Goal: Check status: Check status

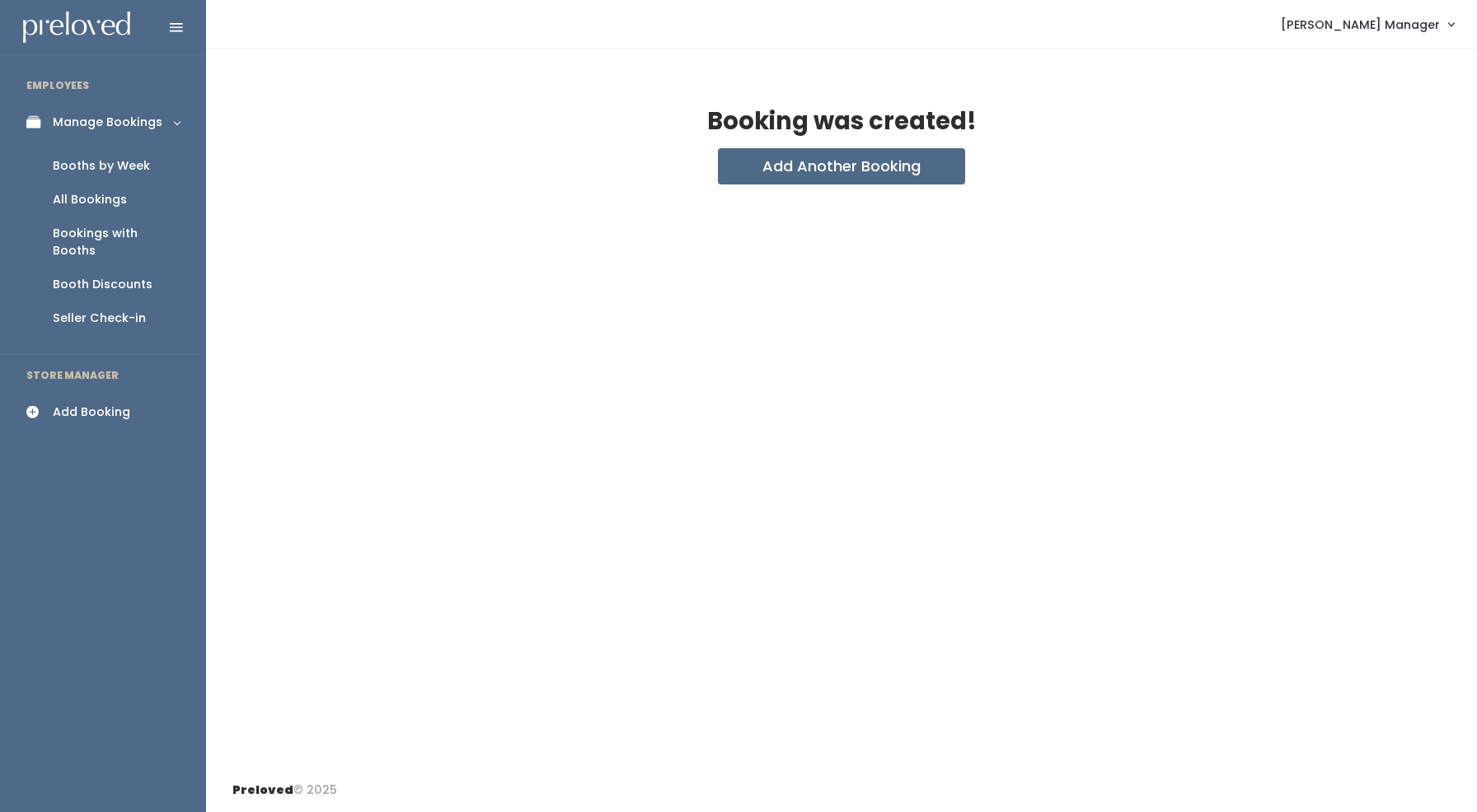
click at [67, 163] on div "Booths by Week" at bounding box center [101, 166] width 98 height 18
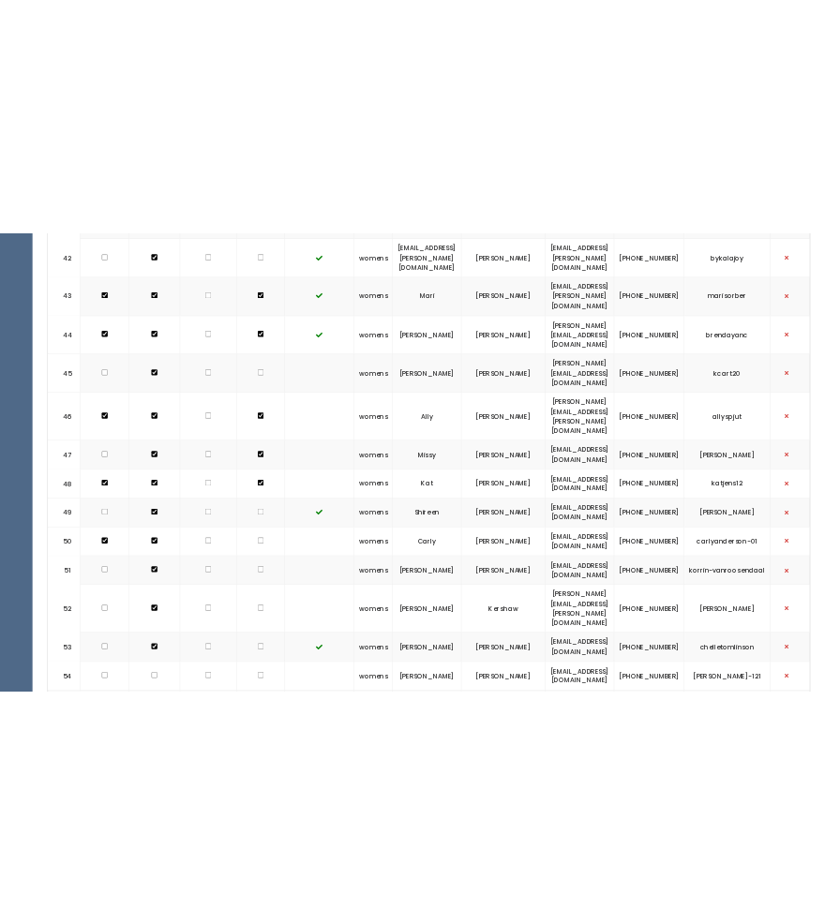
scroll to position [3436, 0]
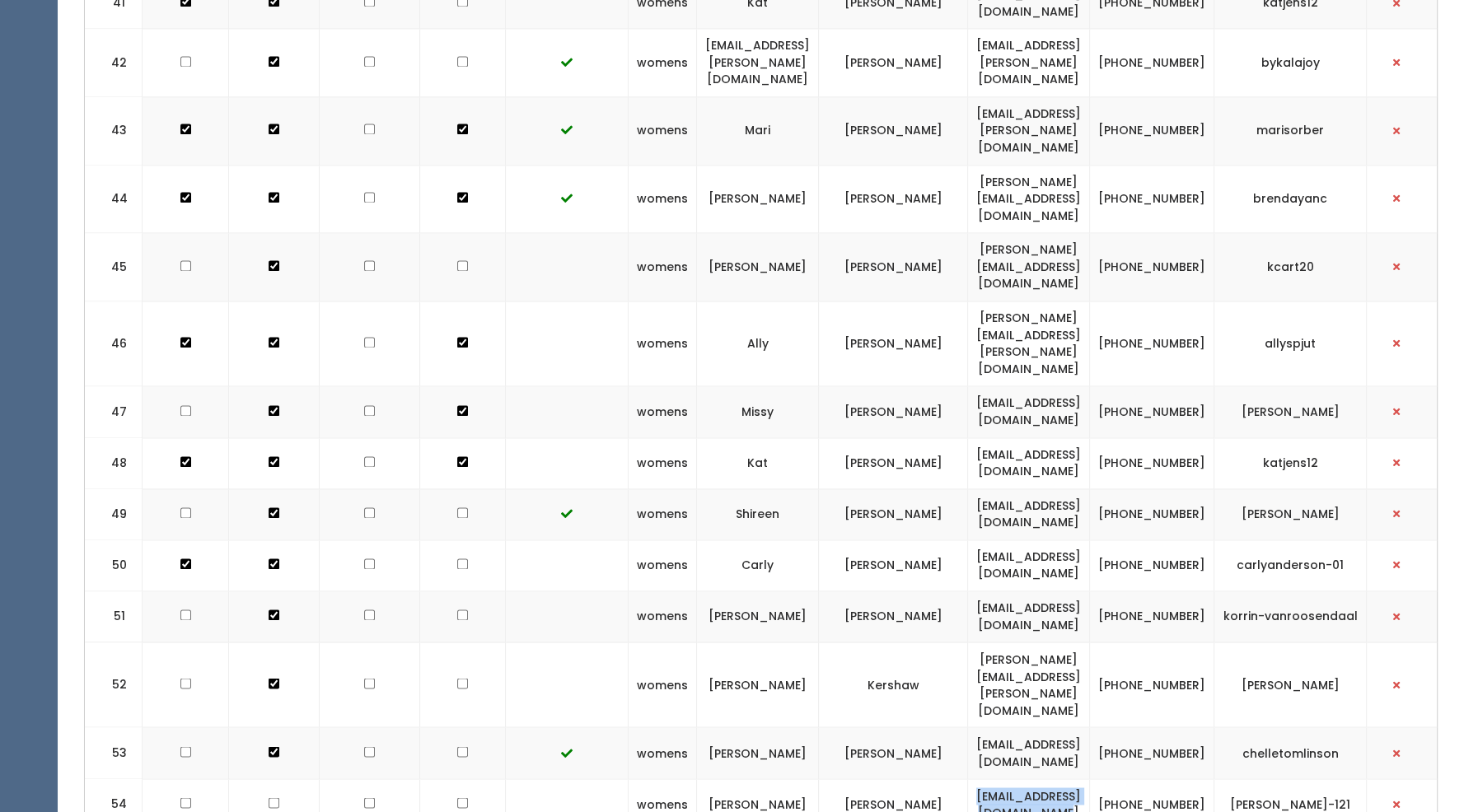
drag, startPoint x: 1167, startPoint y: 389, endPoint x: 972, endPoint y: 388, distance: 195.0
click at [972, 779] on td "ashley.edwards264@gmail.com" at bounding box center [1028, 804] width 122 height 51
copy td "ashley.edwards264@gmail.com"
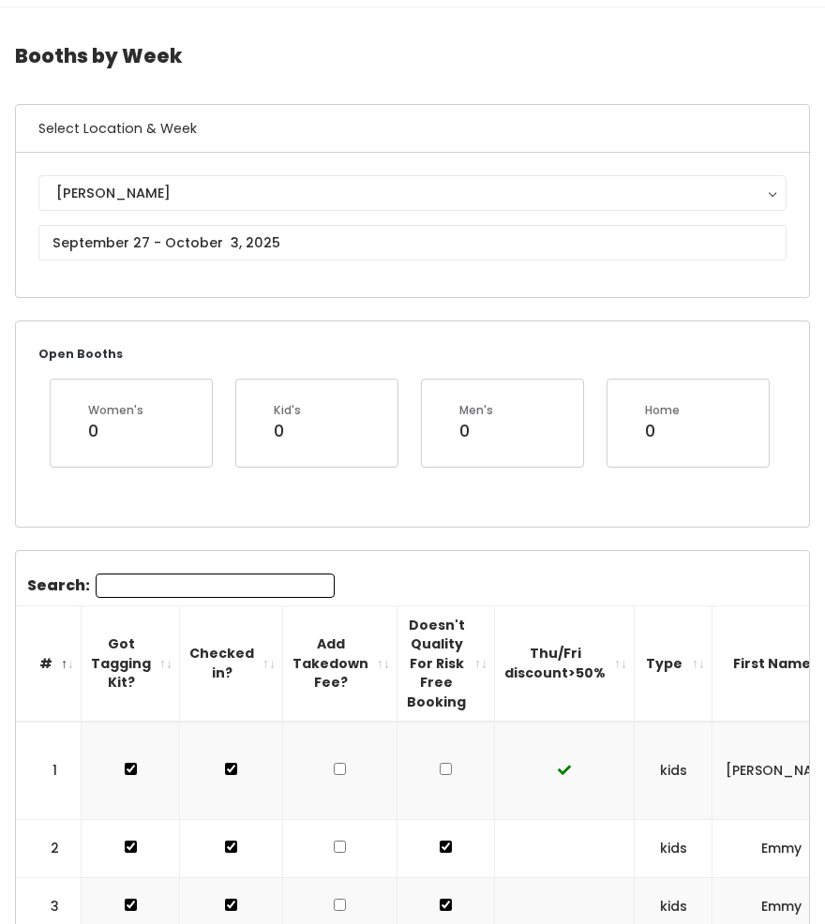
scroll to position [0, 0]
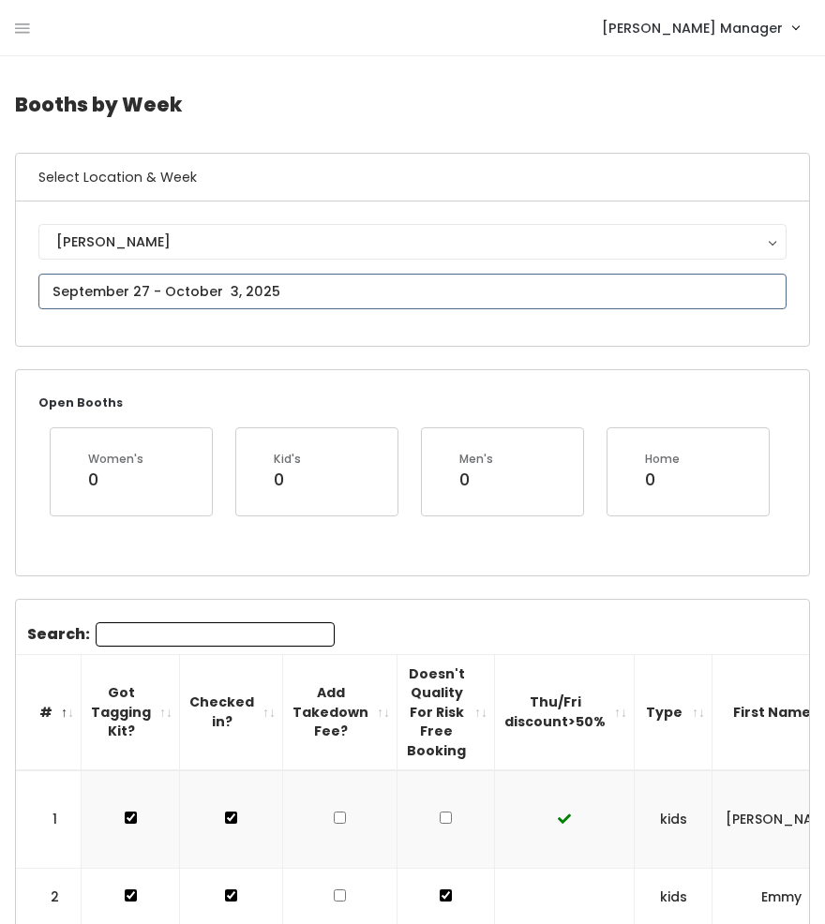
click at [86, 275] on input "text" at bounding box center [412, 292] width 748 height 36
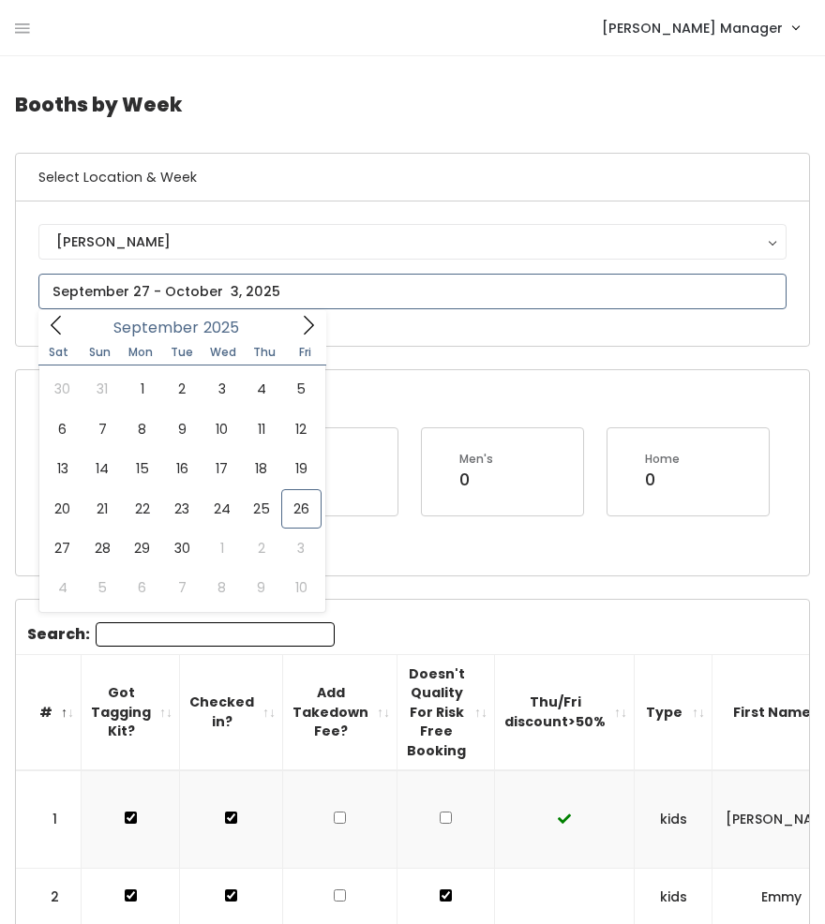
click at [311, 331] on icon at bounding box center [308, 325] width 21 height 21
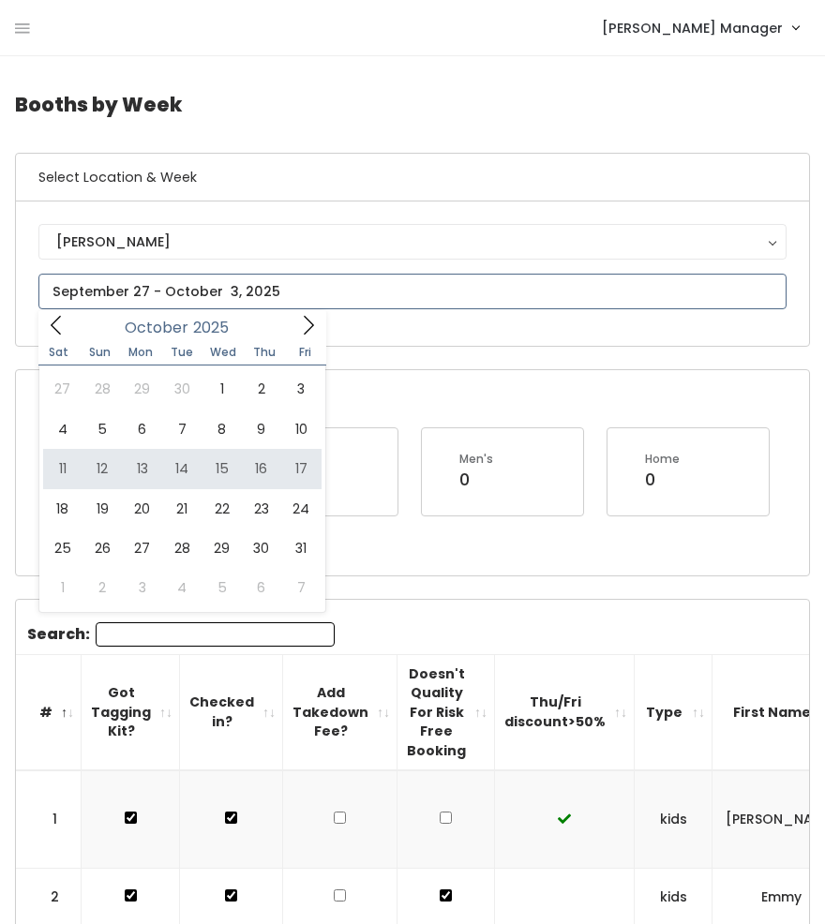
type input "October 11 to October 17"
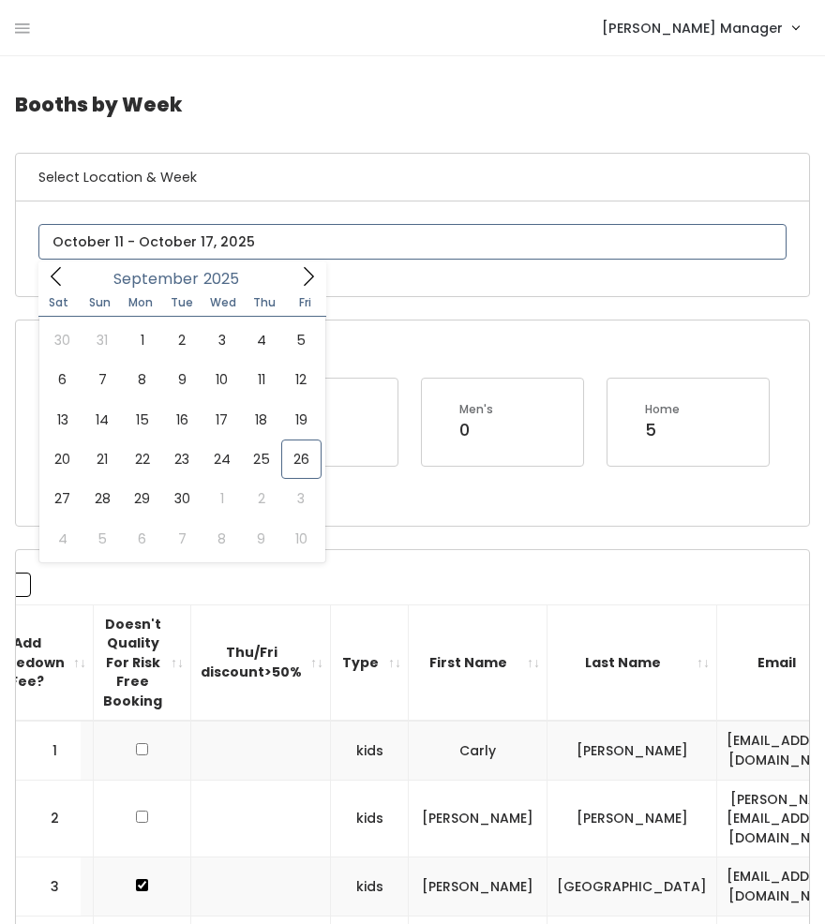
click at [180, 245] on input "text" at bounding box center [412, 242] width 748 height 36
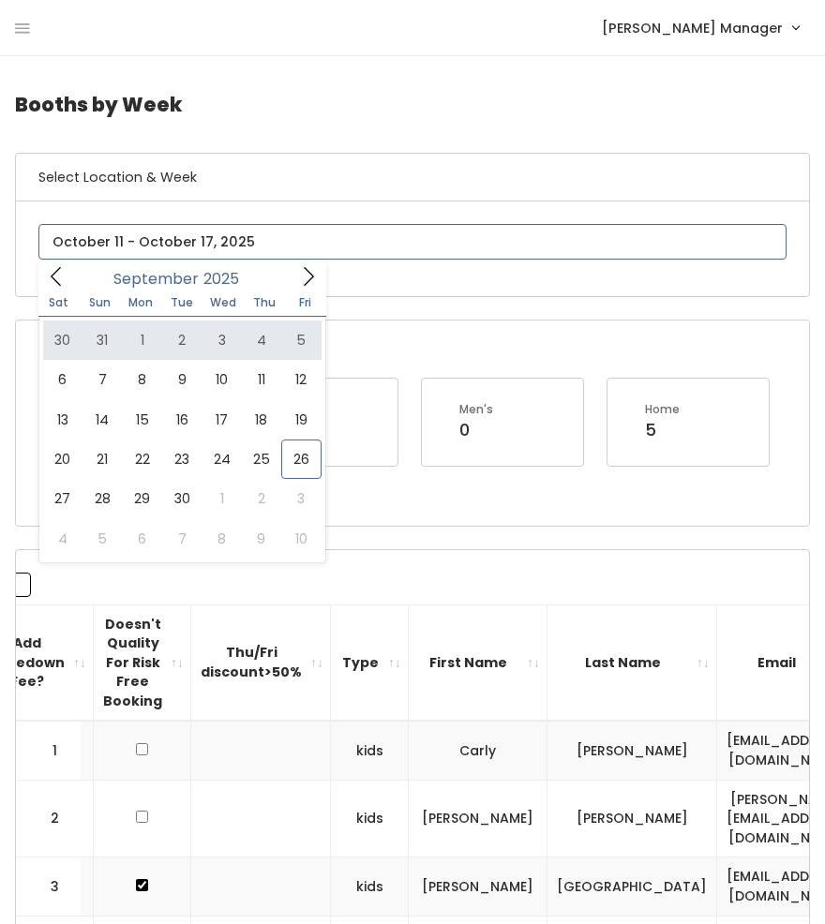
click at [304, 276] on icon at bounding box center [308, 276] width 21 height 21
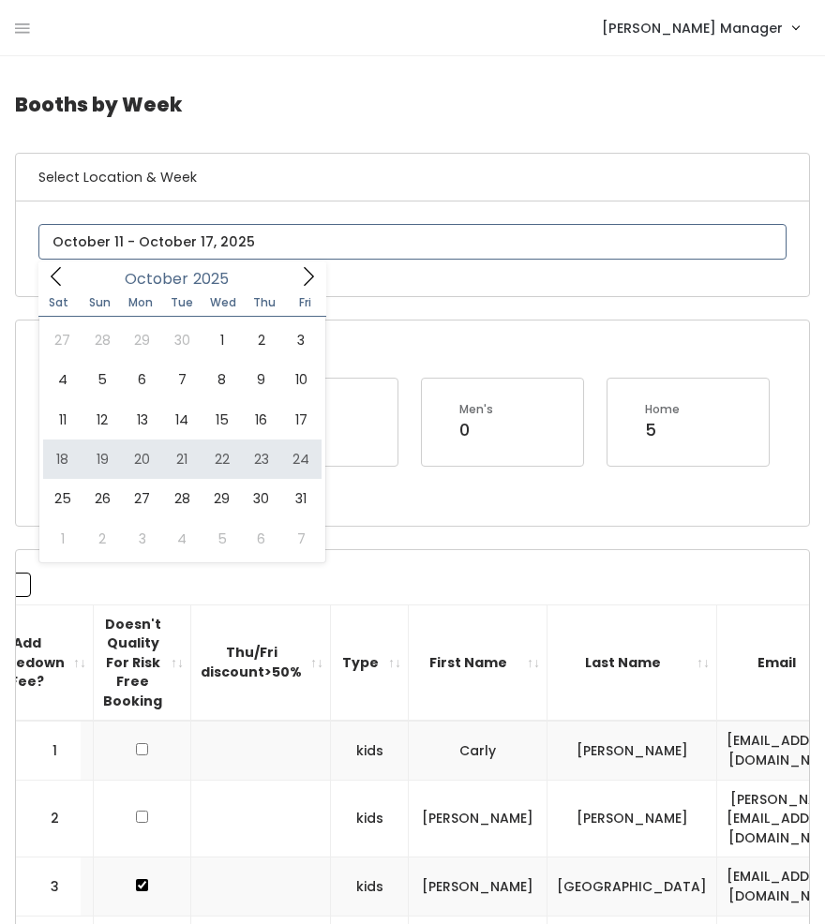
type input "October 18 to October 24"
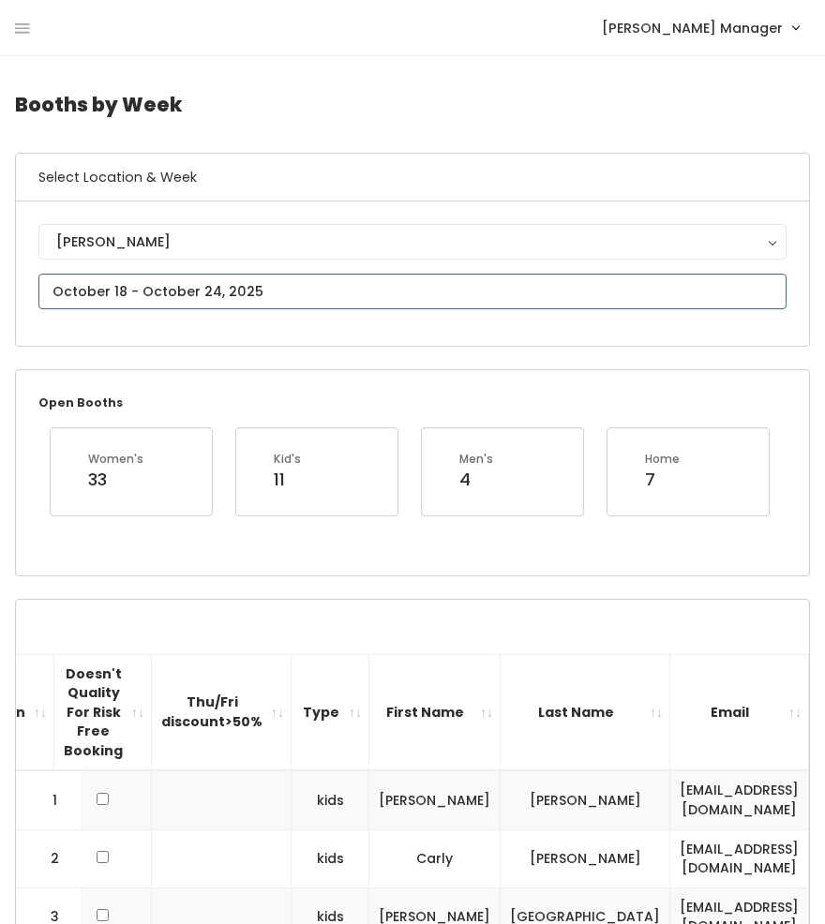
click at [82, 285] on input "text" at bounding box center [412, 292] width 748 height 36
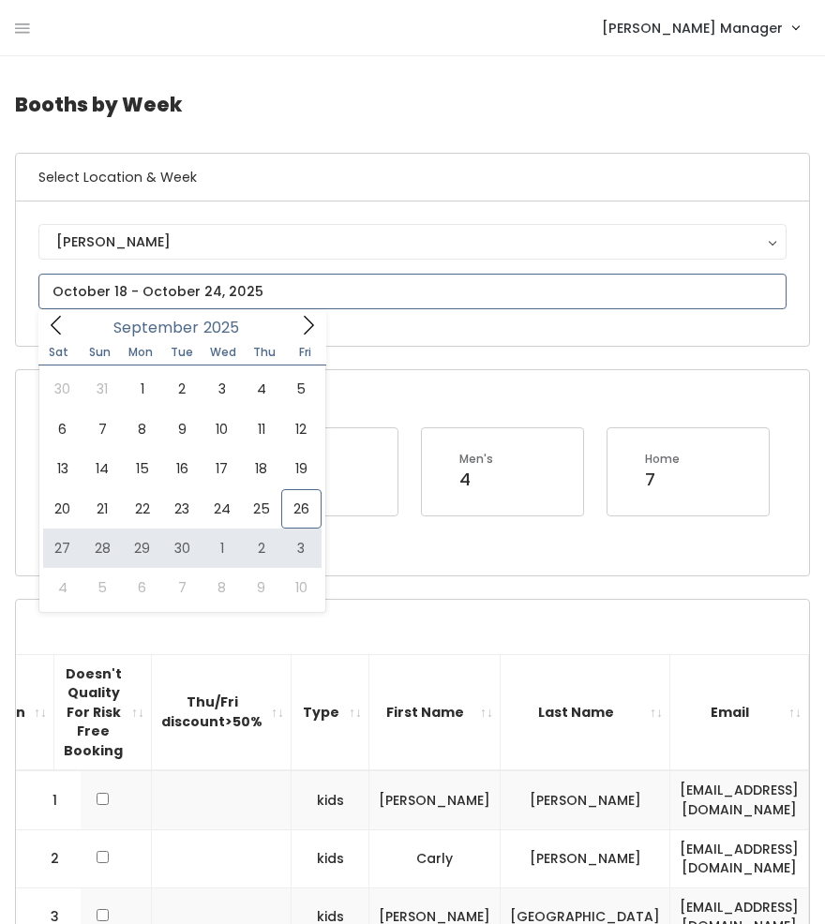
scroll to position [77, 0]
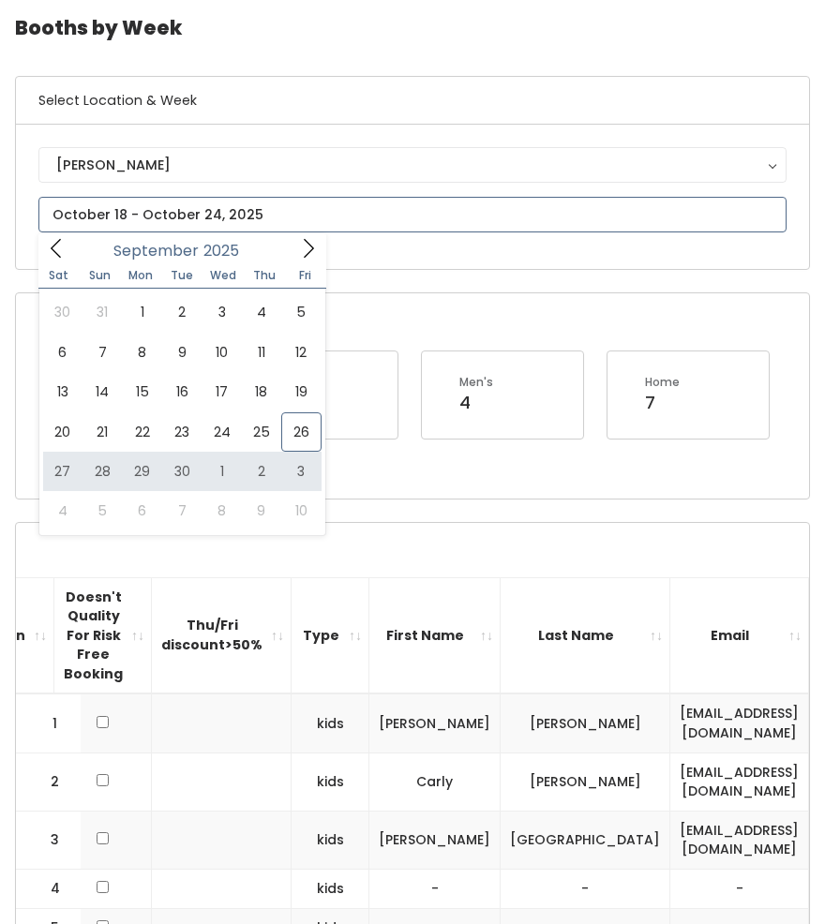
type input "September 27 to October 3"
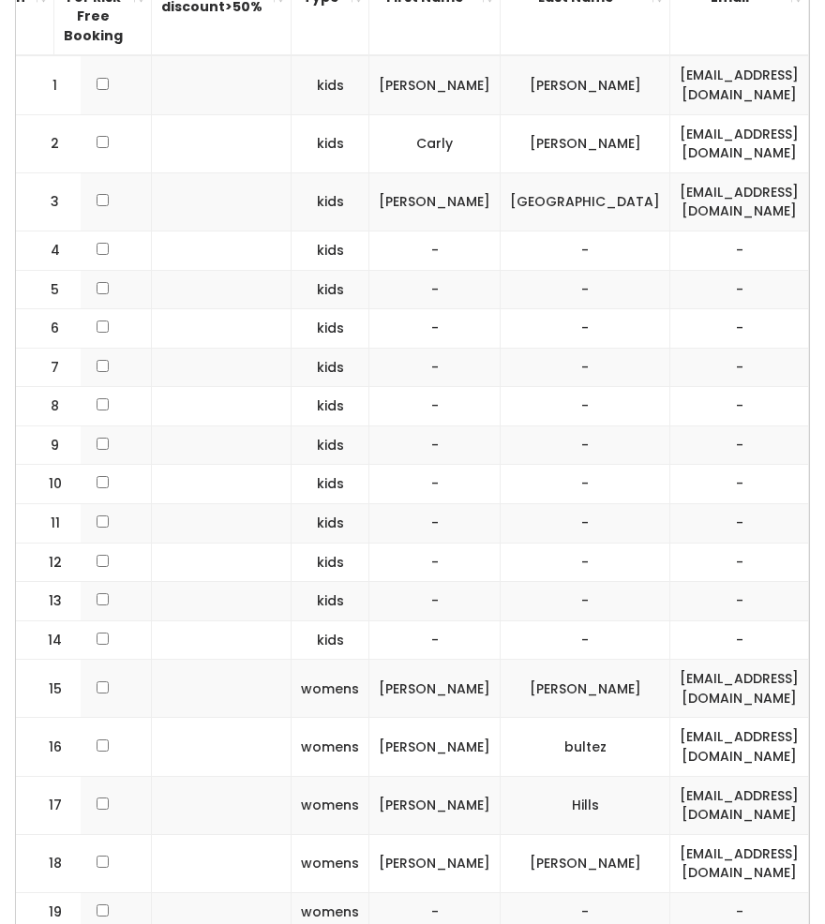
scroll to position [795, 0]
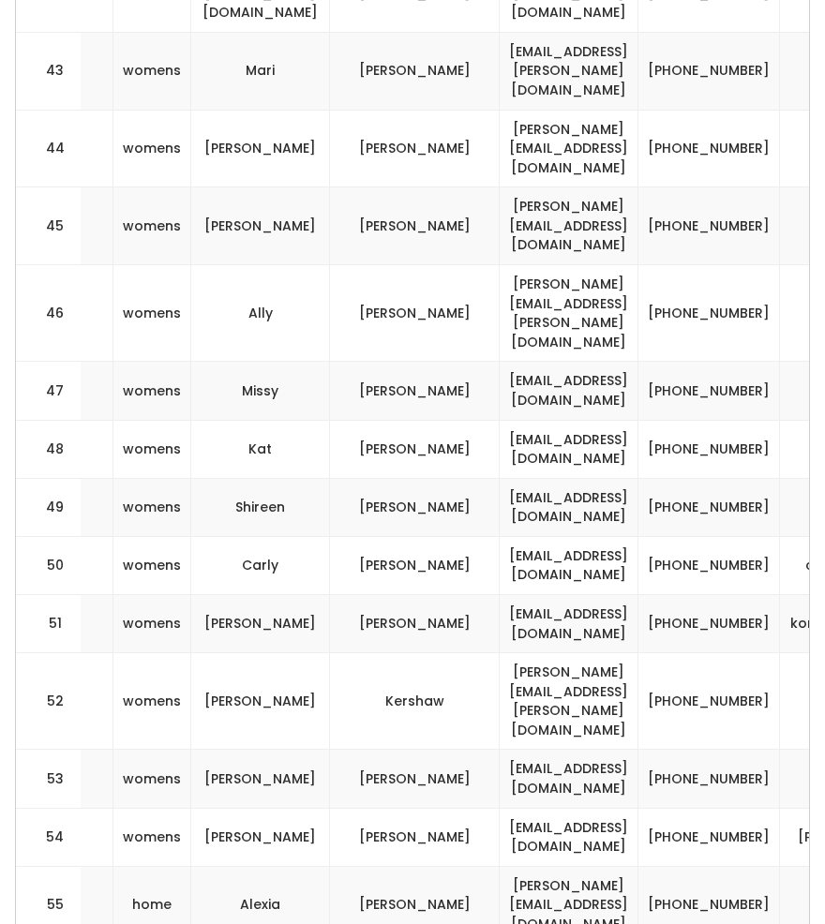
scroll to position [0, 520]
click at [420, 808] on td "[PERSON_NAME]" at bounding box center [416, 837] width 170 height 58
